Goal: Task Accomplishment & Management: Use online tool/utility

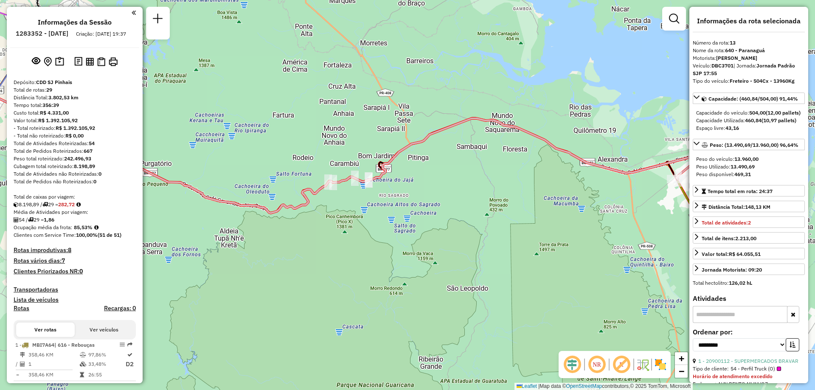
select select "**********"
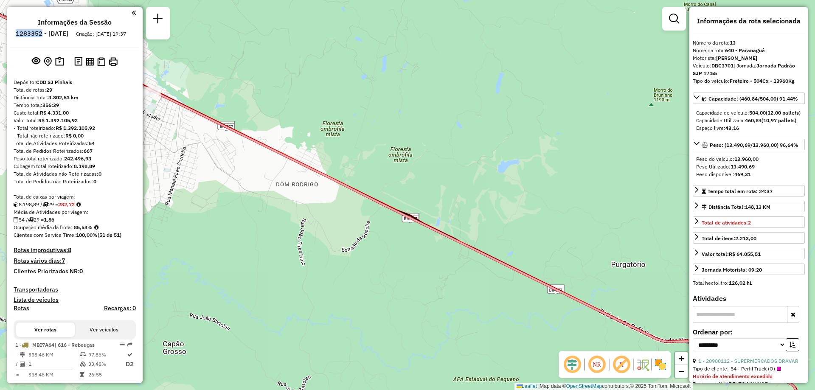
drag, startPoint x: 36, startPoint y: 34, endPoint x: 65, endPoint y: 35, distance: 28.0
click at [65, 35] on ul "Informações da Sessão 1283352 - 26/09/2025 Criação: 25/09/2025 19:37" at bounding box center [74, 29] width 129 height 22
copy h6 "1283352"
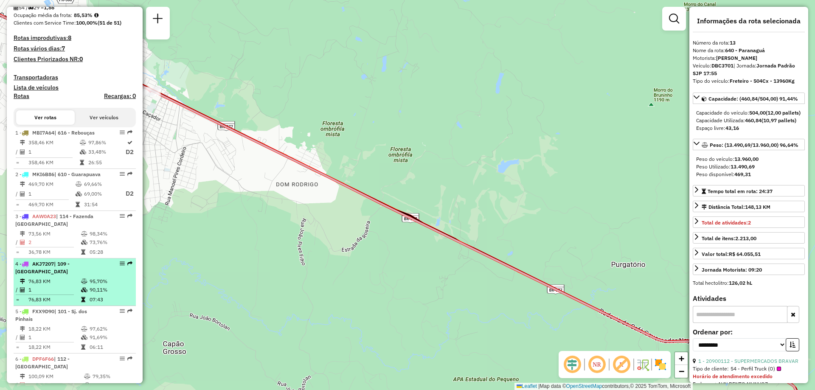
scroll to position [255, 0]
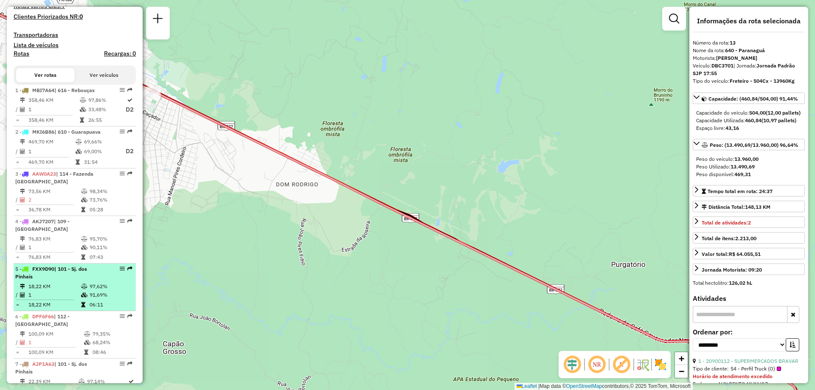
click at [66, 281] on li "5 - FXX9D90 | 101 - Sj. dos Pinhais 18,22 KM 97,62% / 1 91,69% = 18,22 KM 06:11" at bounding box center [75, 288] width 122 height 48
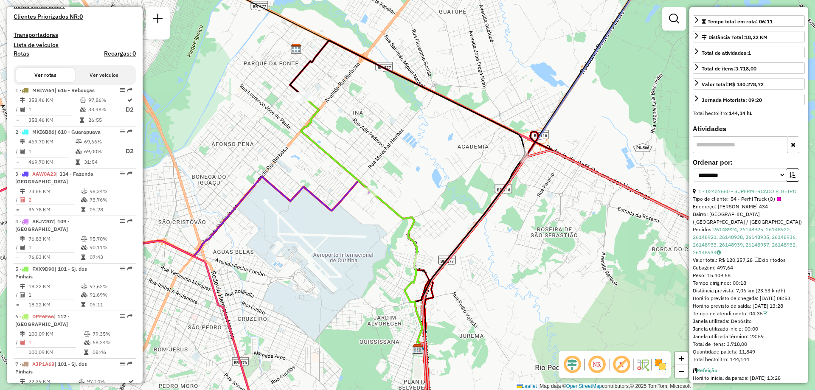
scroll to position [206, 0]
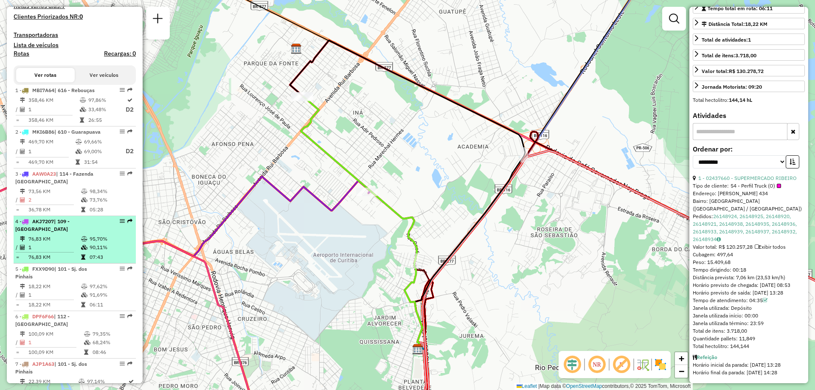
click at [56, 236] on td "76,83 KM" at bounding box center [54, 239] width 53 height 8
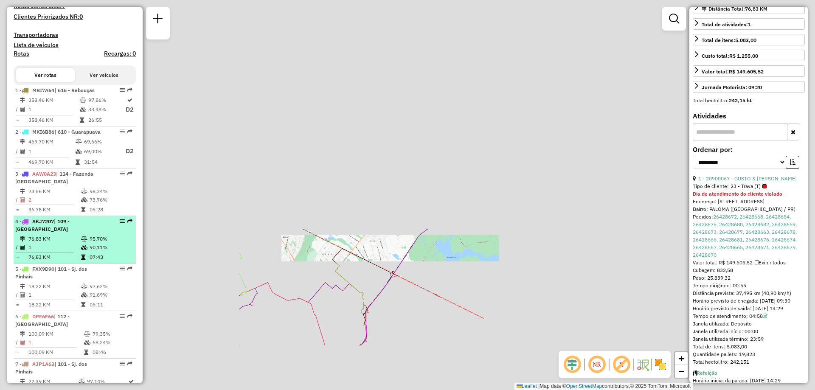
scroll to position [213, 0]
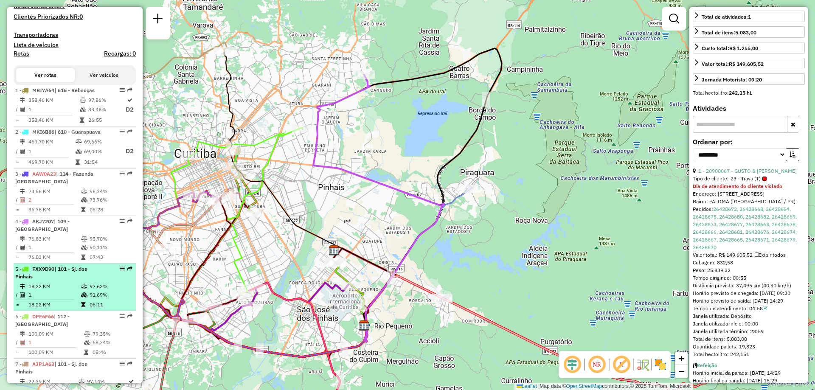
click at [65, 275] on div "5 - FXX9D90 | 101 - Sj. dos Pinhais" at bounding box center [60, 272] width 90 height 15
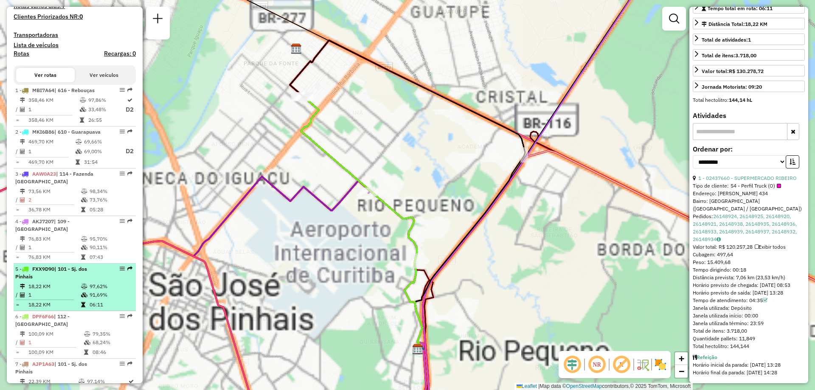
scroll to position [297, 0]
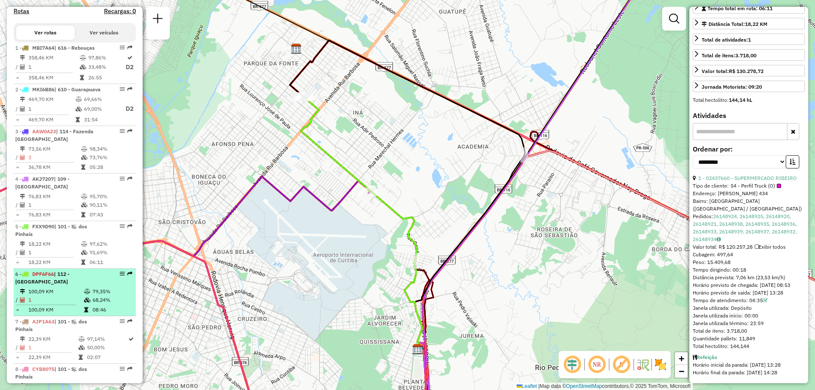
click at [55, 300] on td "1" at bounding box center [56, 300] width 56 height 8
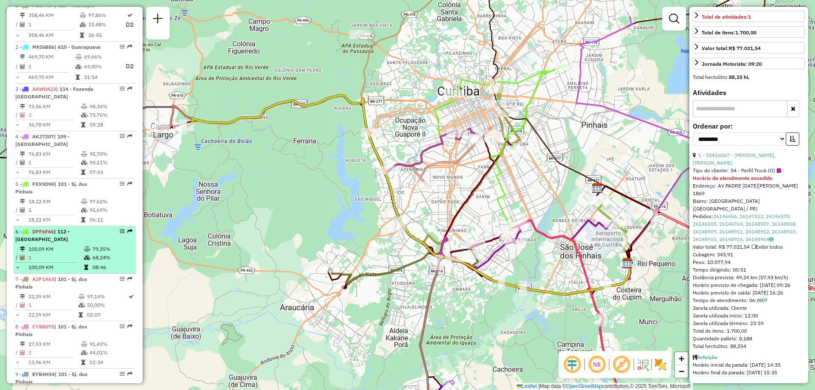
scroll to position [382, 0]
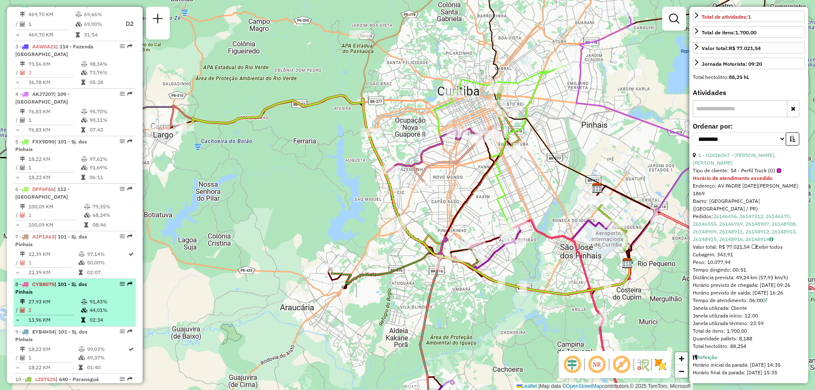
click at [53, 297] on li "8 - CYB8075 | 101 - Sj. dos Pinhais 27,93 KM 91,43% / 2 44,01% = 13,96 KM 02:34" at bounding box center [75, 303] width 122 height 48
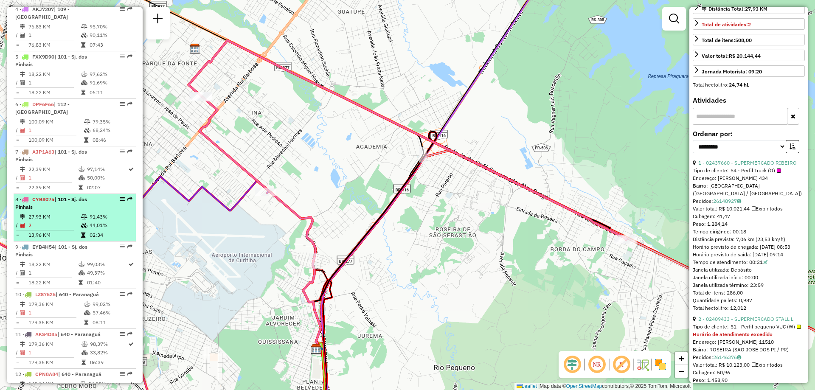
scroll to position [509, 0]
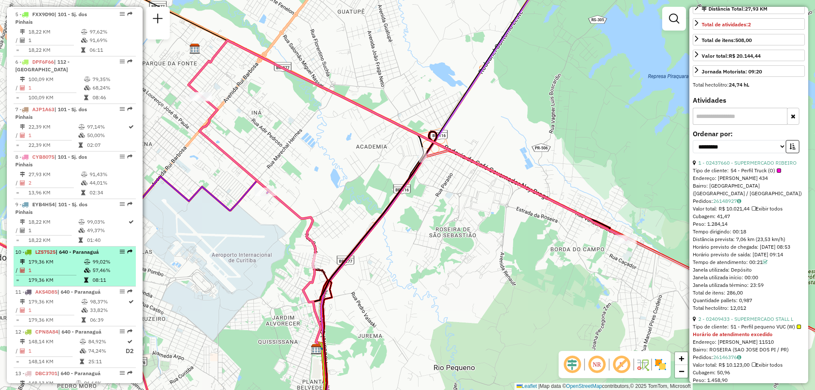
click at [53, 266] on td "1" at bounding box center [56, 270] width 56 height 8
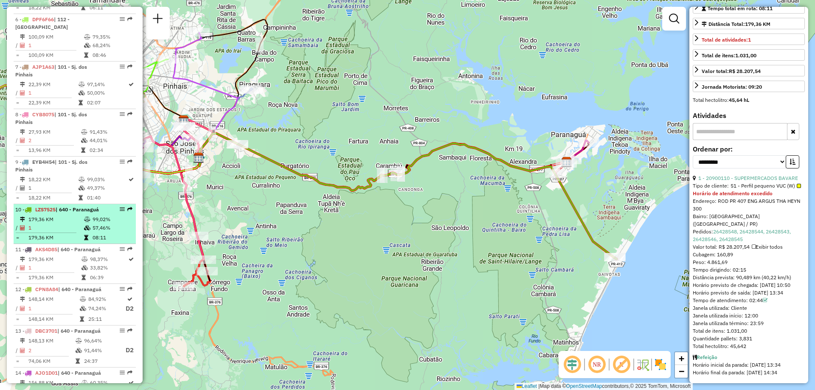
scroll to position [594, 0]
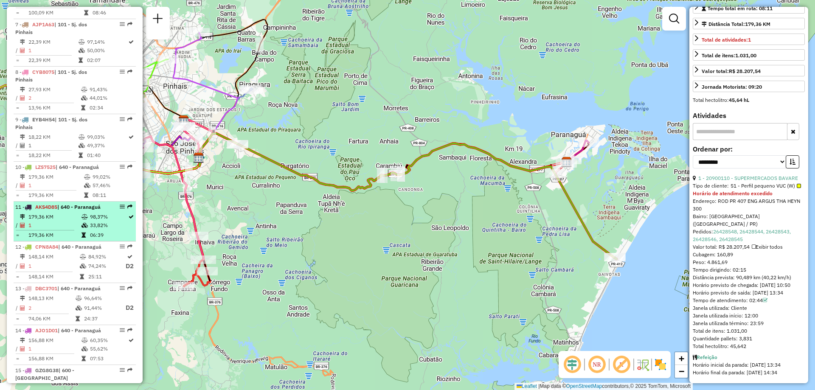
click at [59, 225] on td "1" at bounding box center [54, 225] width 53 height 8
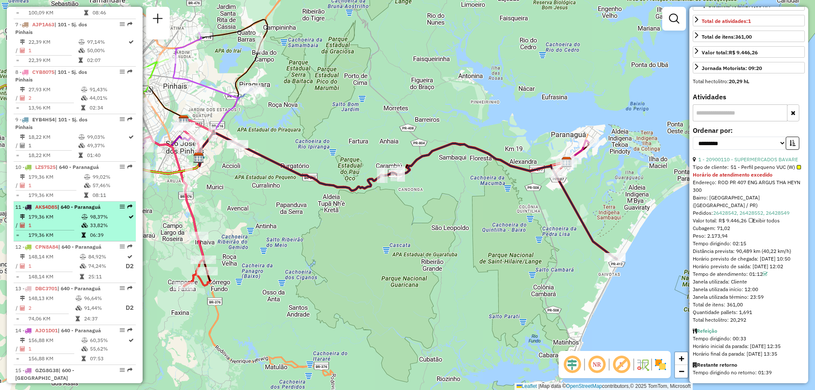
scroll to position [198, 0]
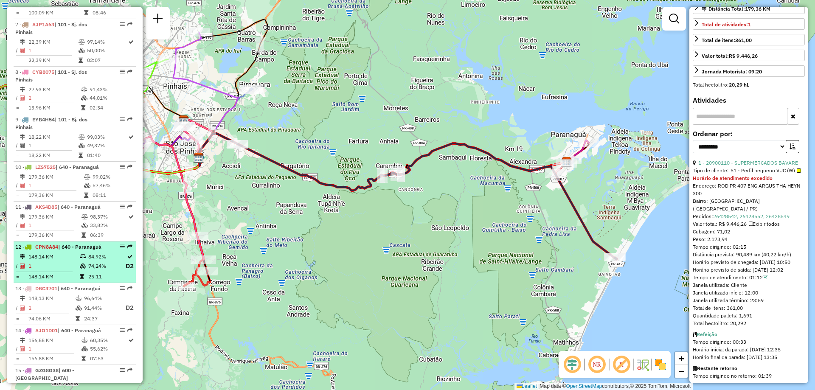
click at [62, 271] on td at bounding box center [47, 271] width 64 height 1
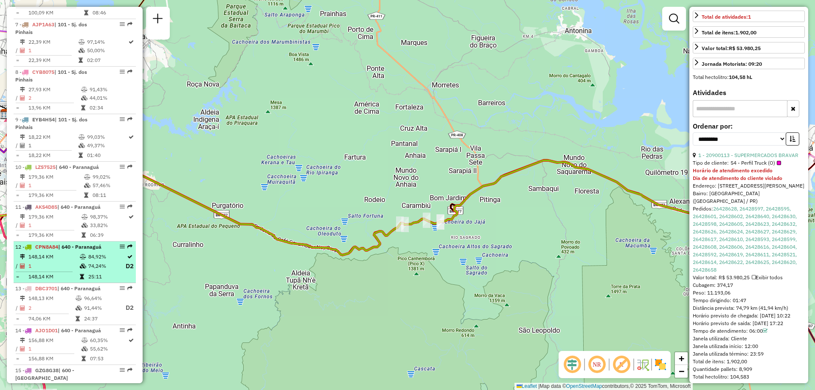
scroll to position [679, 0]
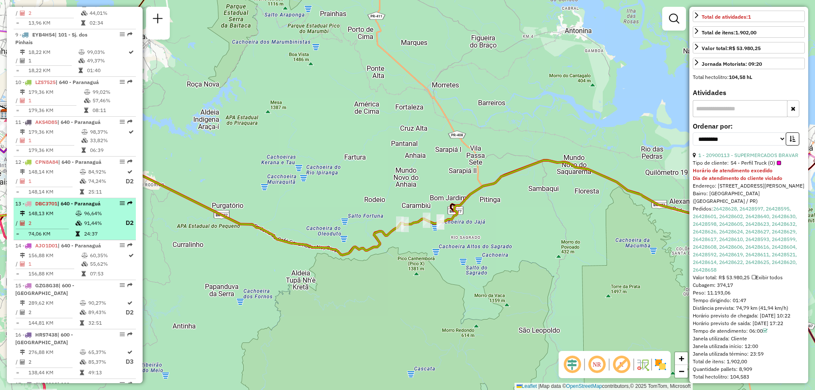
click at [50, 221] on td "2" at bounding box center [51, 223] width 47 height 11
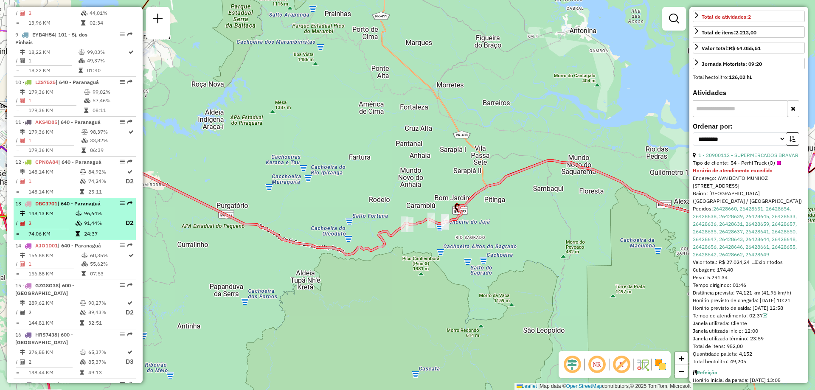
scroll to position [764, 0]
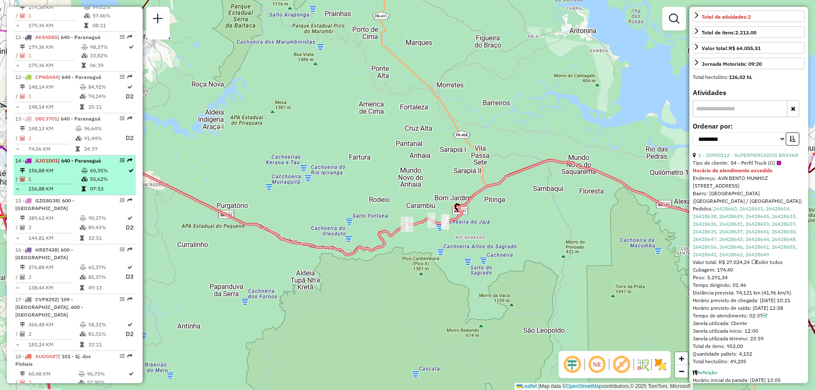
click at [52, 185] on td "156,88 KM" at bounding box center [54, 189] width 53 height 8
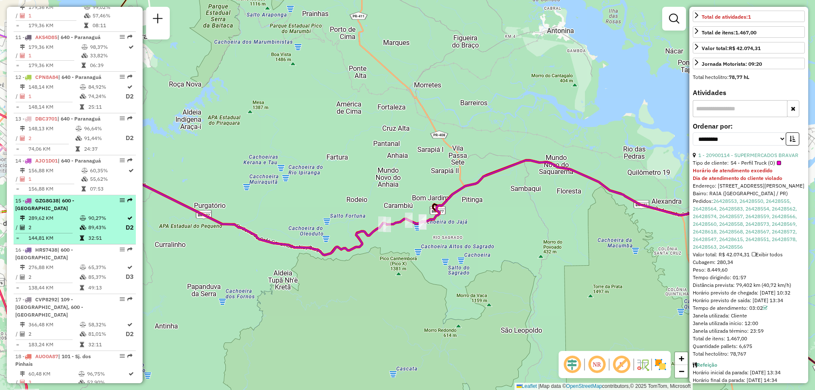
click at [65, 213] on li "15 - GZG8G38 | 600 - Ponta Grossa 289,62 KM 90,27% / 2 89,43% D2 = 144,81 KM 32…" at bounding box center [75, 220] width 122 height 50
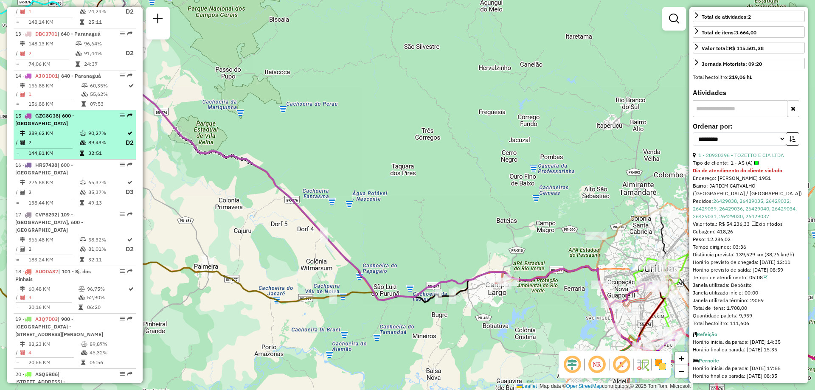
scroll to position [891, 0]
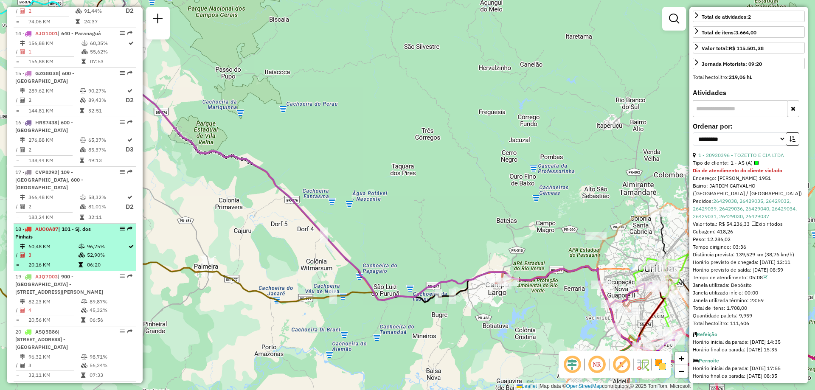
click at [66, 225] on div "18 - AUO0A87 | 101 - Sj. dos Pinhais" at bounding box center [60, 232] width 90 height 15
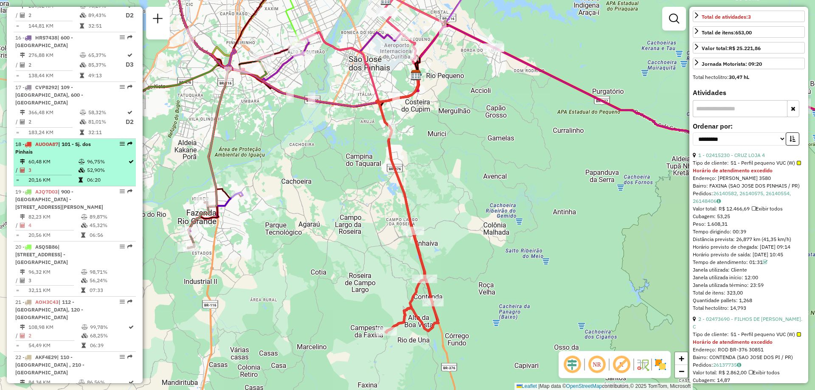
scroll to position [1018, 0]
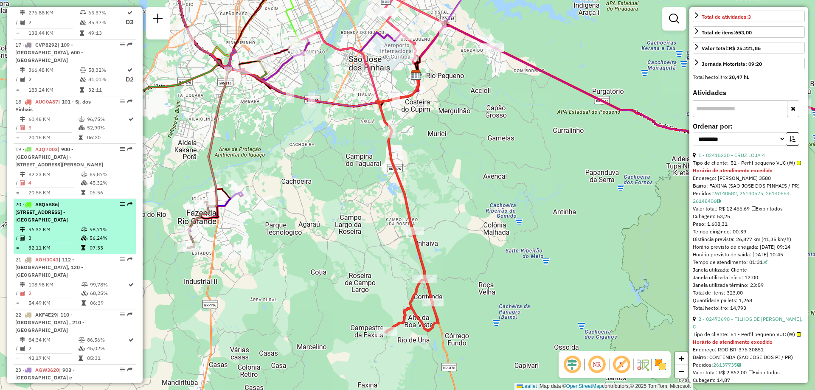
click at [64, 208] on div "20 - ASQ5B86 | 130 - Bairro alto , 902 - Centro de Curitiba - Centro Cívico" at bounding box center [60, 212] width 90 height 23
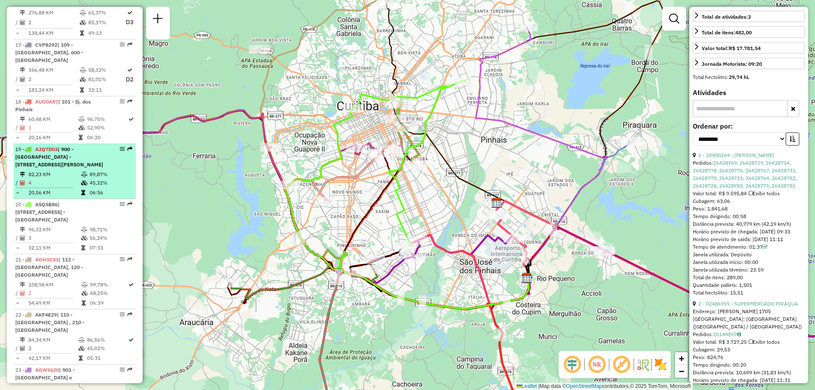
click at [61, 170] on td "82,23 KM" at bounding box center [54, 174] width 53 height 8
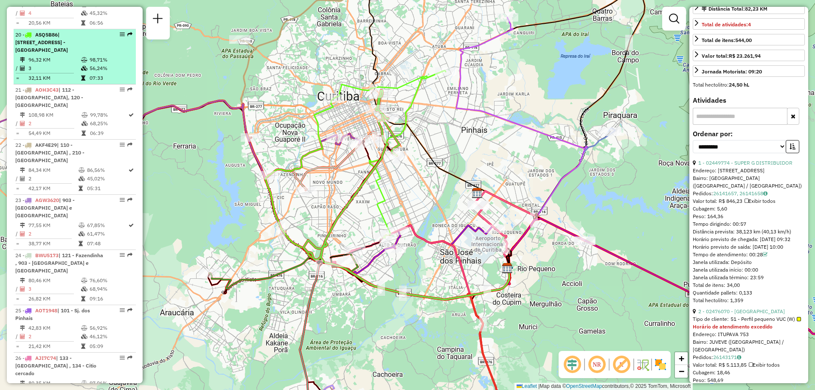
scroll to position [1231, 0]
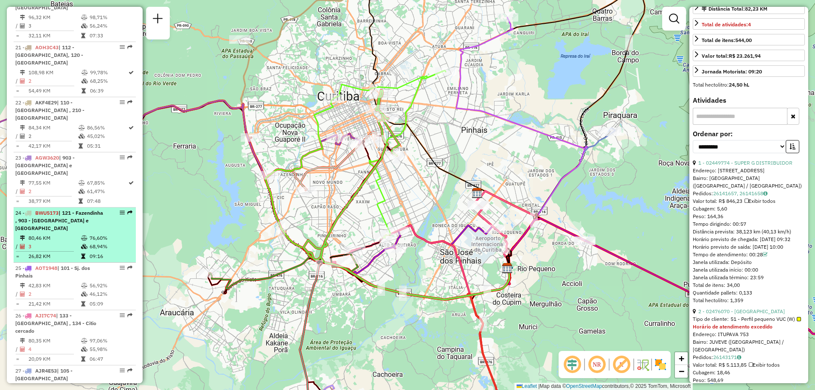
click at [56, 234] on td "80,46 KM" at bounding box center [54, 238] width 53 height 8
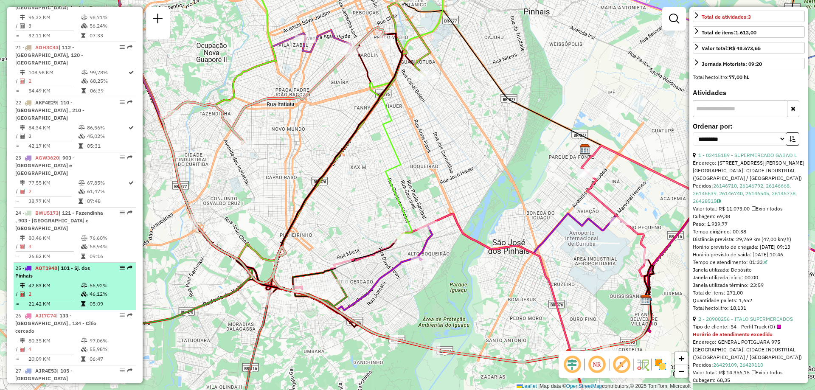
scroll to position [1273, 0]
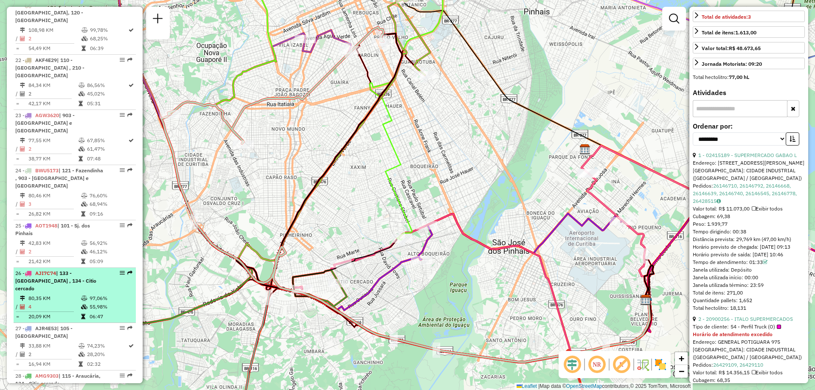
click at [63, 270] on span "| 133 - Alto boqueirão , 134 - Citio cercado" at bounding box center [55, 281] width 81 height 22
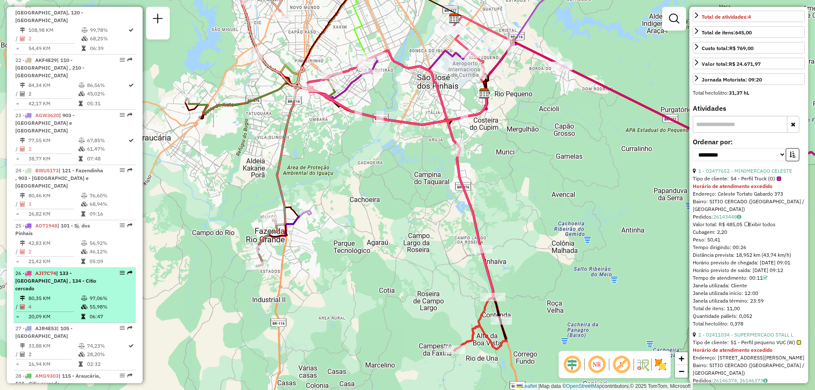
scroll to position [1324, 0]
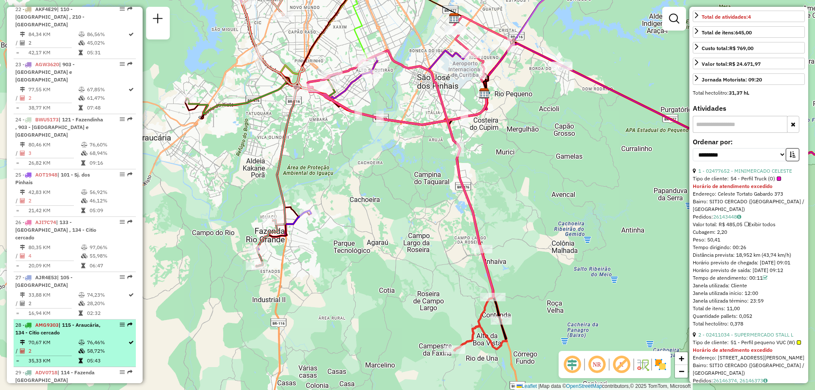
click at [62, 321] on div "28 - AMG9303 | 115 - Araucária, 134 - Citio cercado" at bounding box center [60, 328] width 90 height 15
